Goal: Transaction & Acquisition: Book appointment/travel/reservation

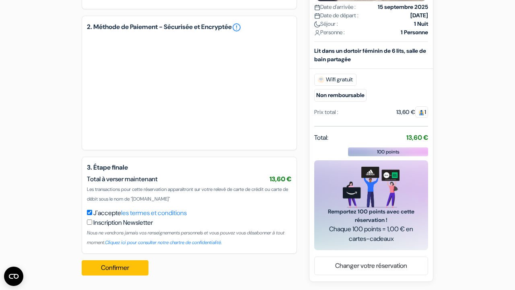
scroll to position [388, 0]
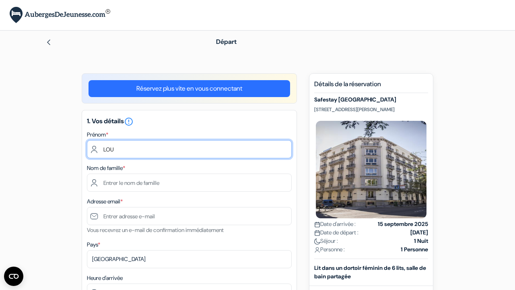
type input "LOU"
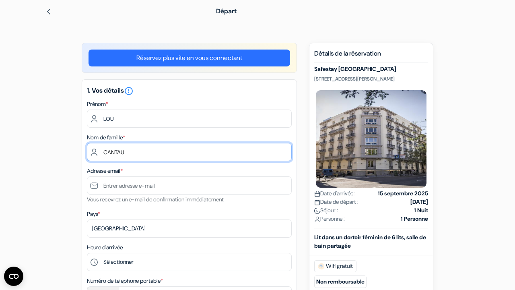
scroll to position [31, 0]
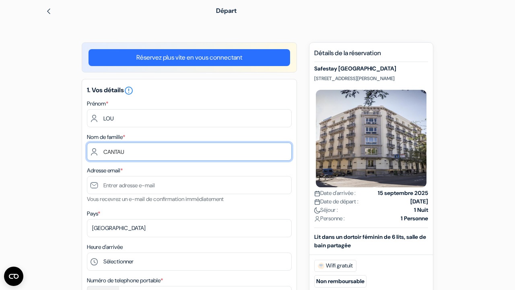
type input "CANTAU"
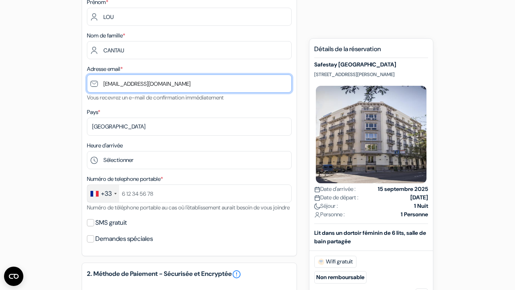
scroll to position [136, 0]
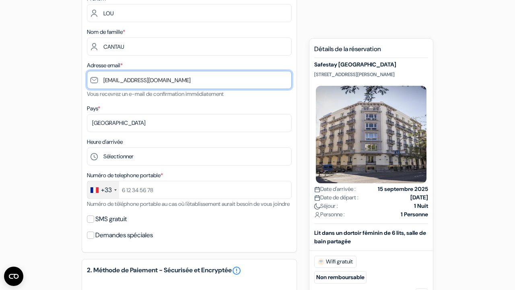
type input "[EMAIL_ADDRESS][DOMAIN_NAME]"
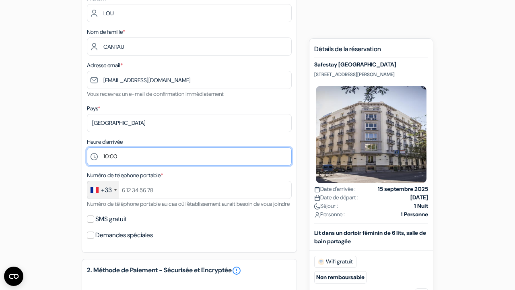
select select "22"
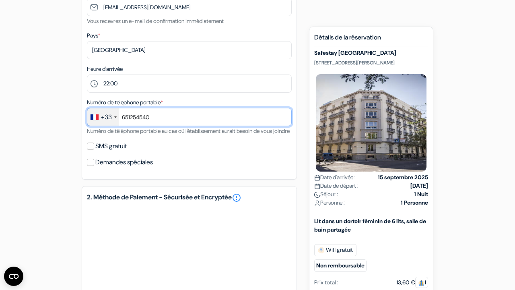
scroll to position [214, 0]
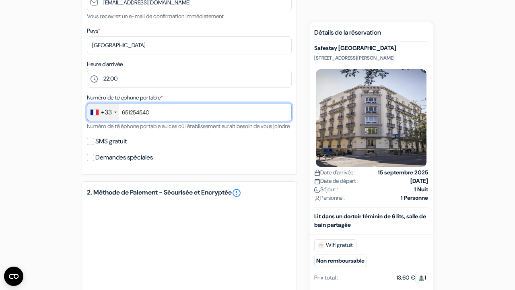
type input "651254540"
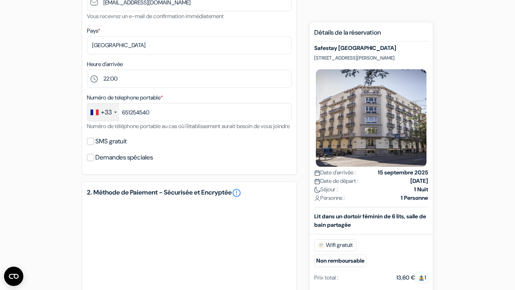
click at [212, 147] on div "SMS gratuit" at bounding box center [189, 141] width 205 height 11
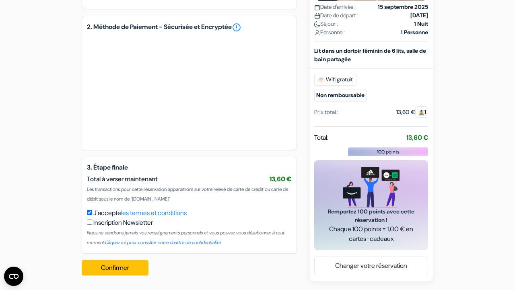
scroll to position [388, 0]
click at [201, 208] on div "J'accepte les termes et conditions Inscription Newsletter Nous ne vendrons jama…" at bounding box center [189, 227] width 205 height 39
click at [124, 271] on button "Confirmer Loading..." at bounding box center [115, 267] width 67 height 15
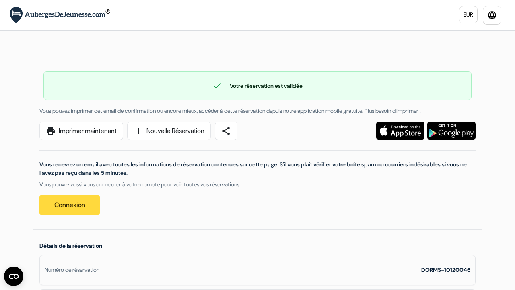
click at [68, 201] on link "Connexion" at bounding box center [69, 204] width 60 height 19
